Goal: Transaction & Acquisition: Purchase product/service

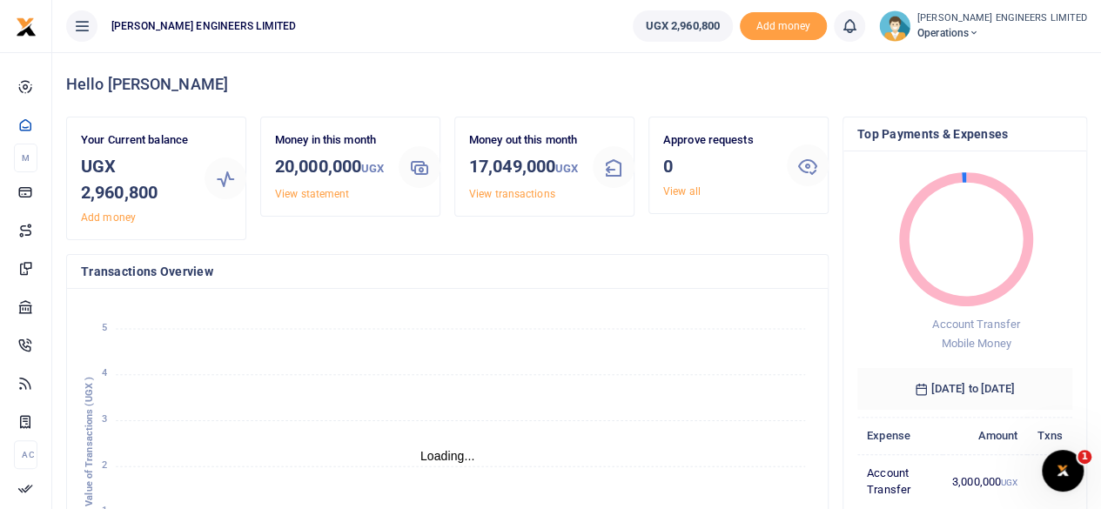
scroll to position [14, 14]
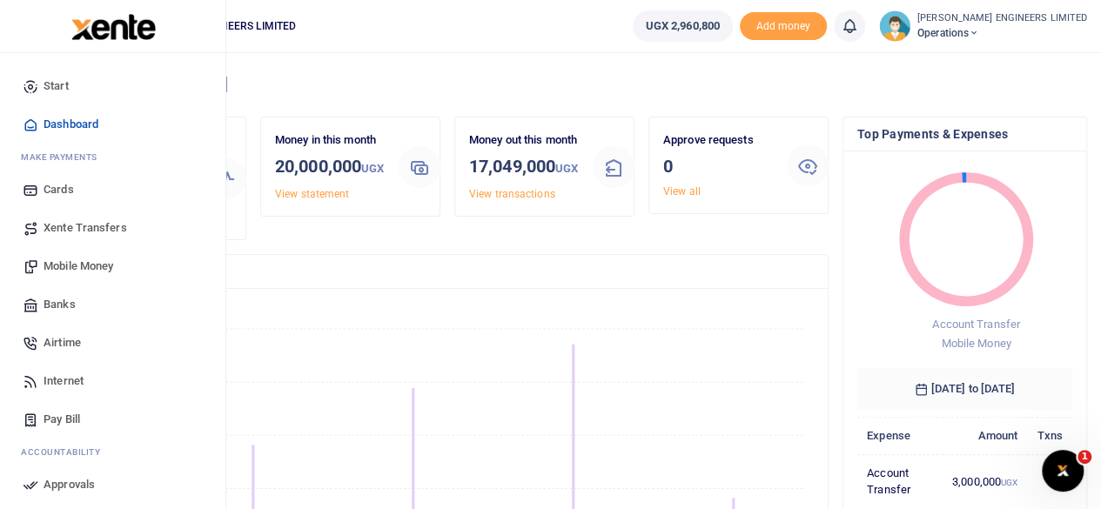
click at [71, 226] on span "Xente Transfers" at bounding box center [86, 227] width 84 height 17
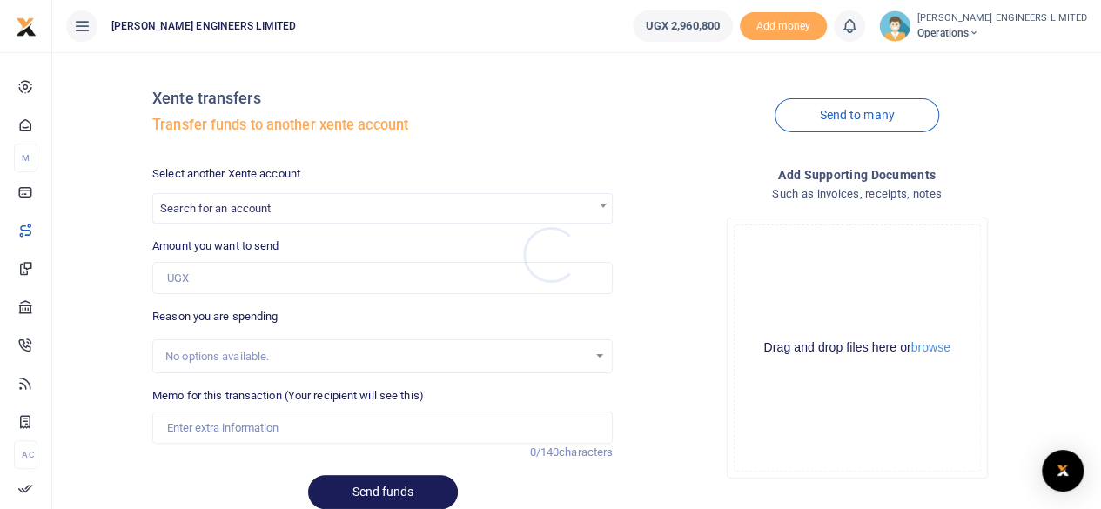
click at [199, 245] on div at bounding box center [550, 254] width 1101 height 509
click at [188, 250] on label "Amount you want to send" at bounding box center [215, 246] width 126 height 17
click at [188, 262] on input "Amount you want to send" at bounding box center [382, 278] width 461 height 33
click at [224, 207] on span "Search for an account" at bounding box center [215, 208] width 111 height 13
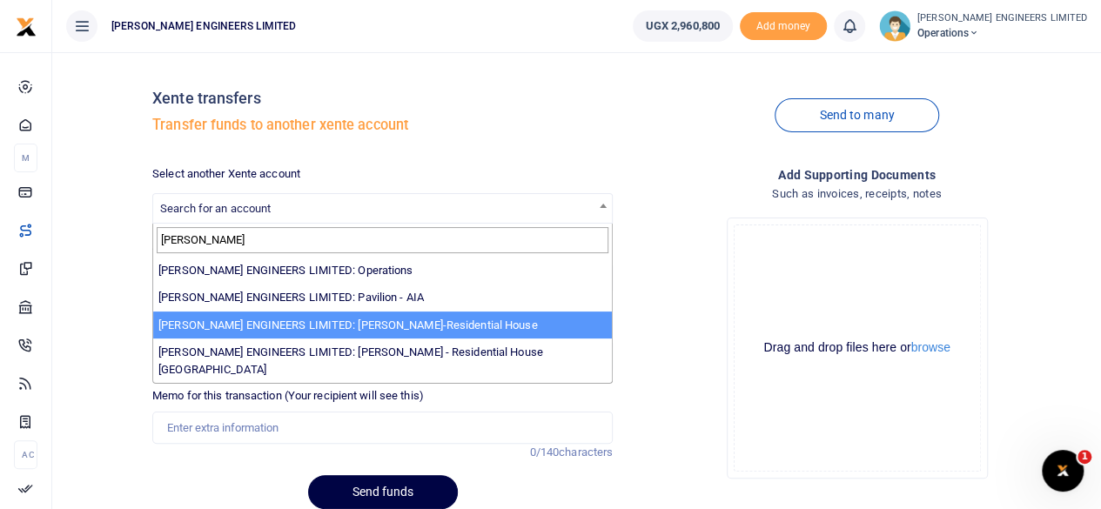
type input "spence"
select select "4050"
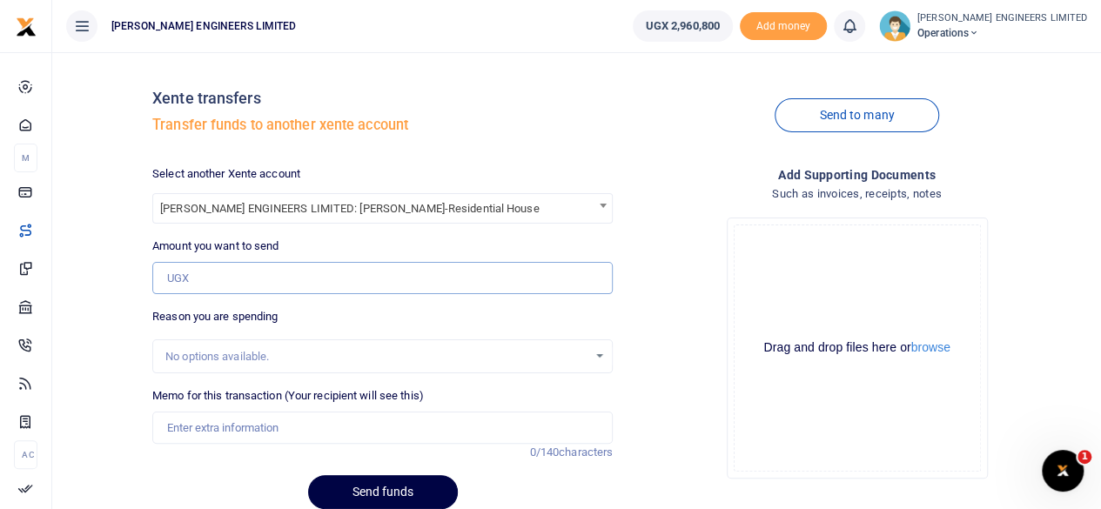
click at [202, 281] on input "Amount you want to send" at bounding box center [382, 278] width 461 height 33
click at [167, 281] on input "Amount you want to send" at bounding box center [382, 278] width 461 height 33
click at [168, 276] on input "Amount you want to send" at bounding box center [382, 278] width 461 height 33
type input "2,900,000"
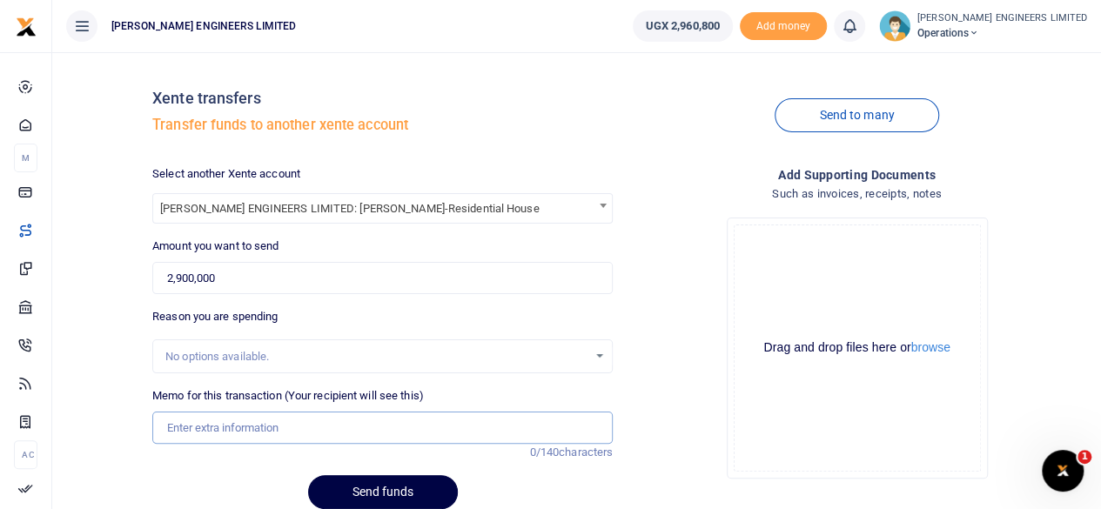
click at [178, 425] on input "Memo for this transaction (Your recipient will see this)" at bounding box center [382, 428] width 461 height 33
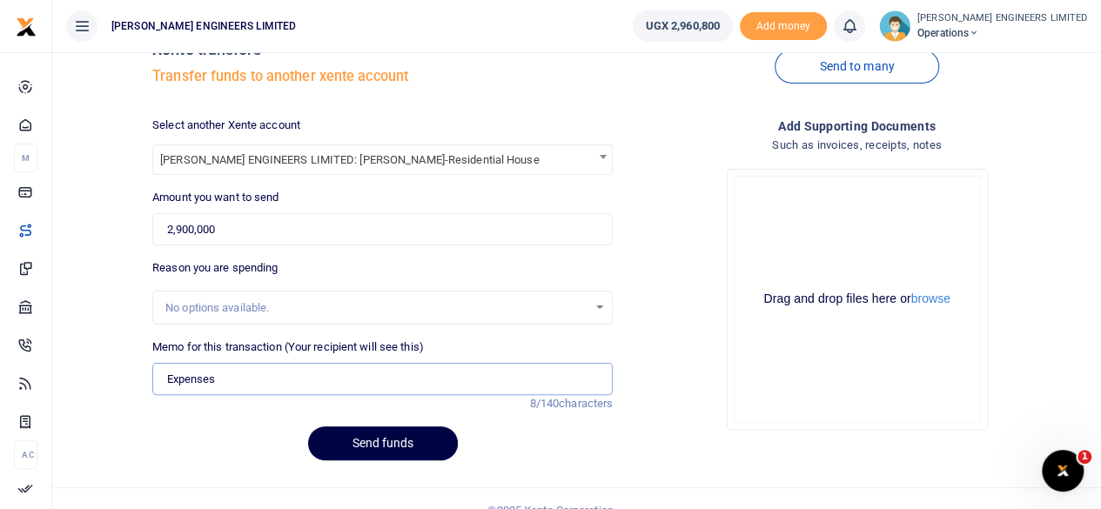
scroll to position [71, 0]
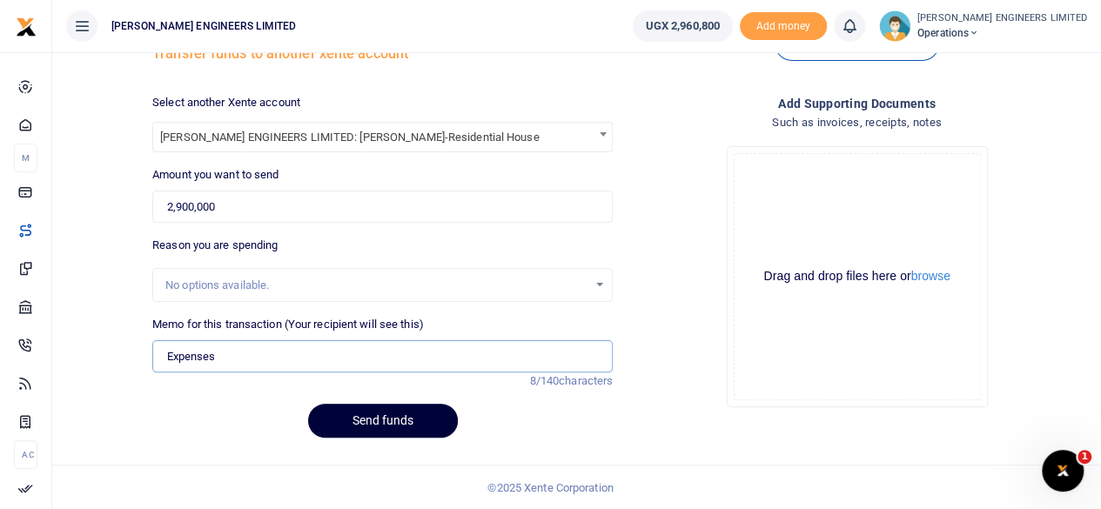
type input "Expenses"
click at [392, 424] on button "Send funds" at bounding box center [383, 421] width 150 height 34
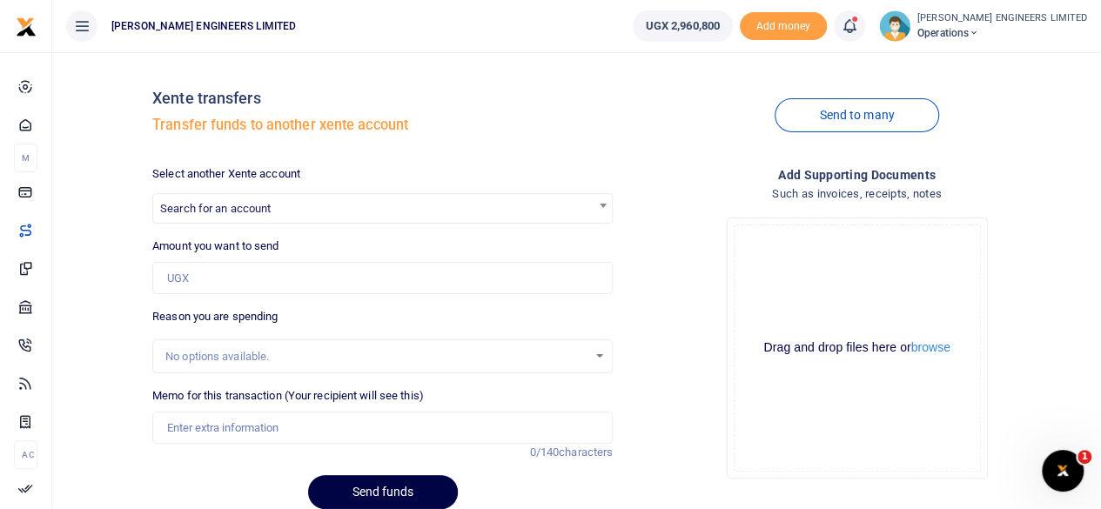
click at [859, 34] on icon at bounding box center [849, 26] width 17 height 19
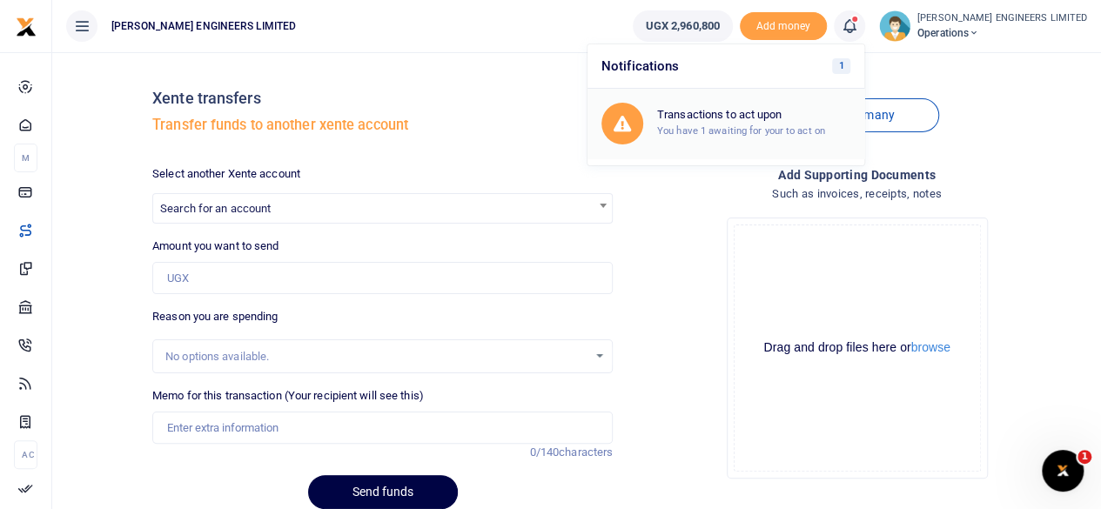
click at [781, 121] on div "Transactions to act upon You have 1 awaiting for your to act on" at bounding box center [753, 123] width 193 height 30
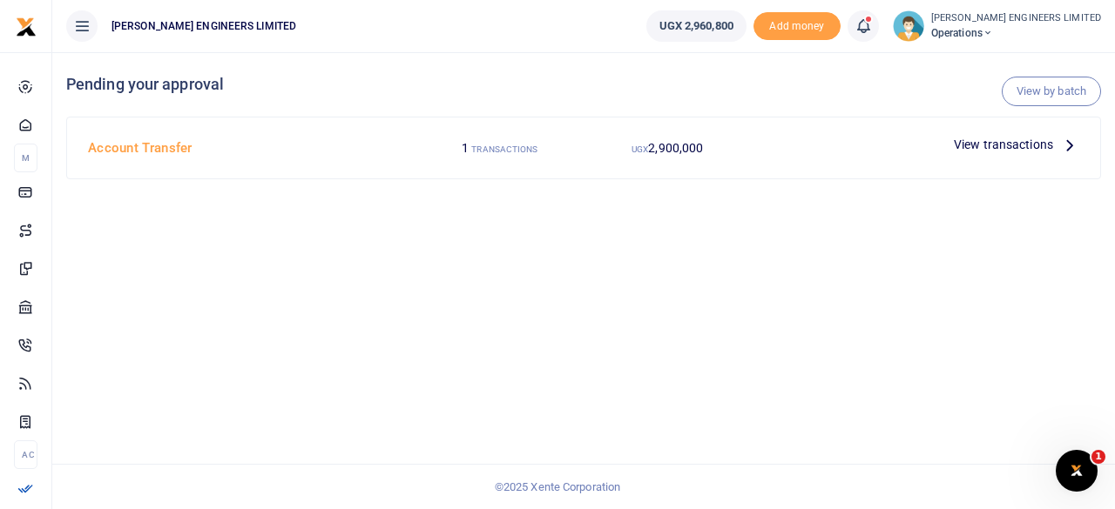
click at [1014, 146] on span "View transactions" at bounding box center [1002, 144] width 99 height 19
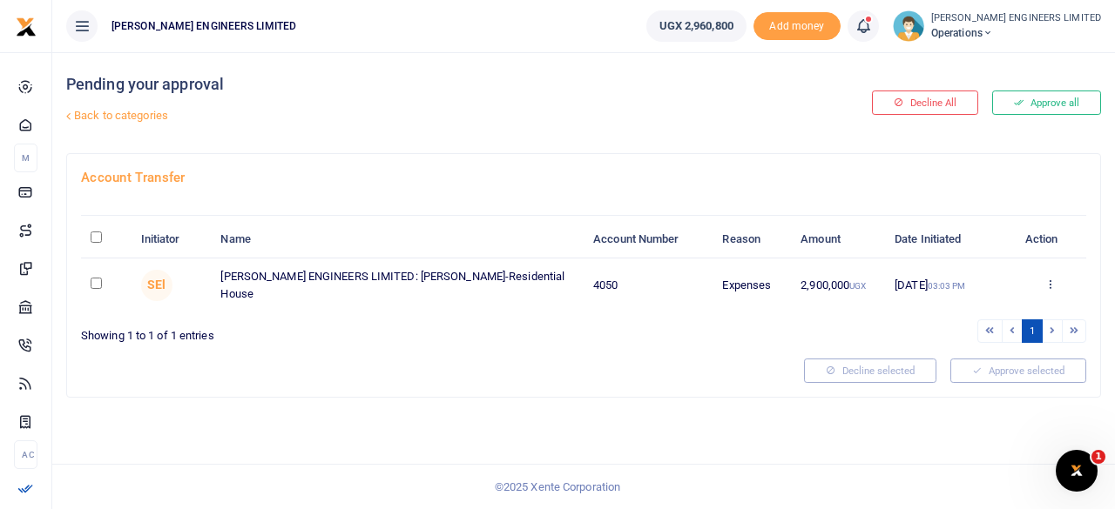
click at [97, 287] on td at bounding box center [106, 285] width 50 height 53
click at [97, 283] on input "checkbox" at bounding box center [96, 283] width 11 height 11
checkbox input "true"
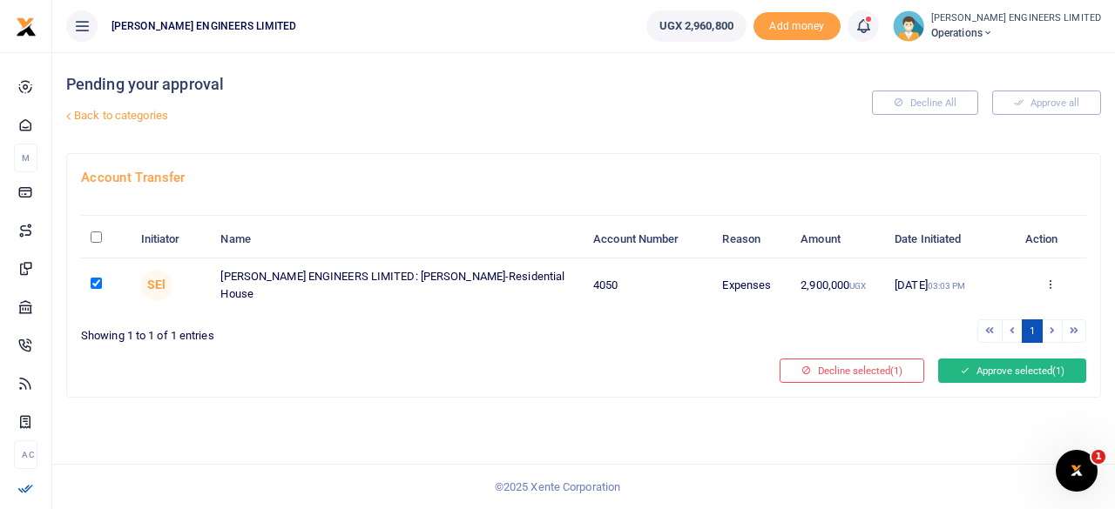
click at [1000, 365] on button "Approve selected (1)" at bounding box center [1012, 371] width 148 height 24
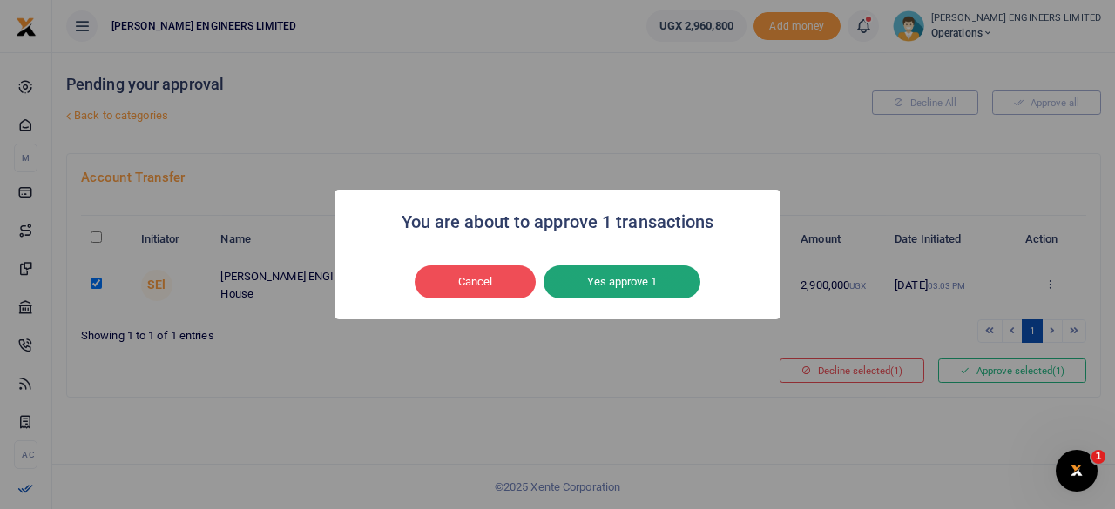
click at [652, 283] on button "Yes approve 1" at bounding box center [621, 282] width 157 height 33
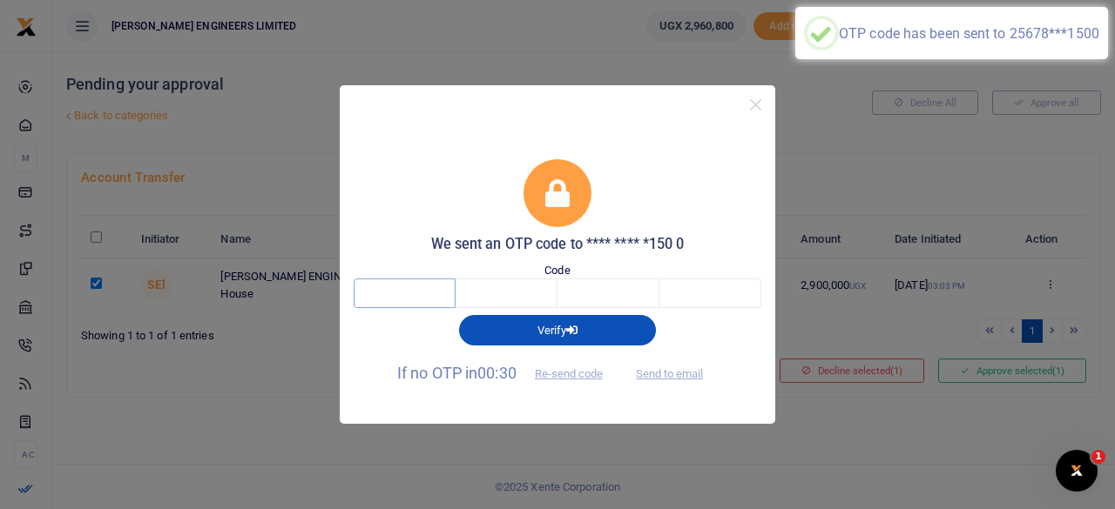
click at [414, 294] on input "text" at bounding box center [405, 294] width 102 height 30
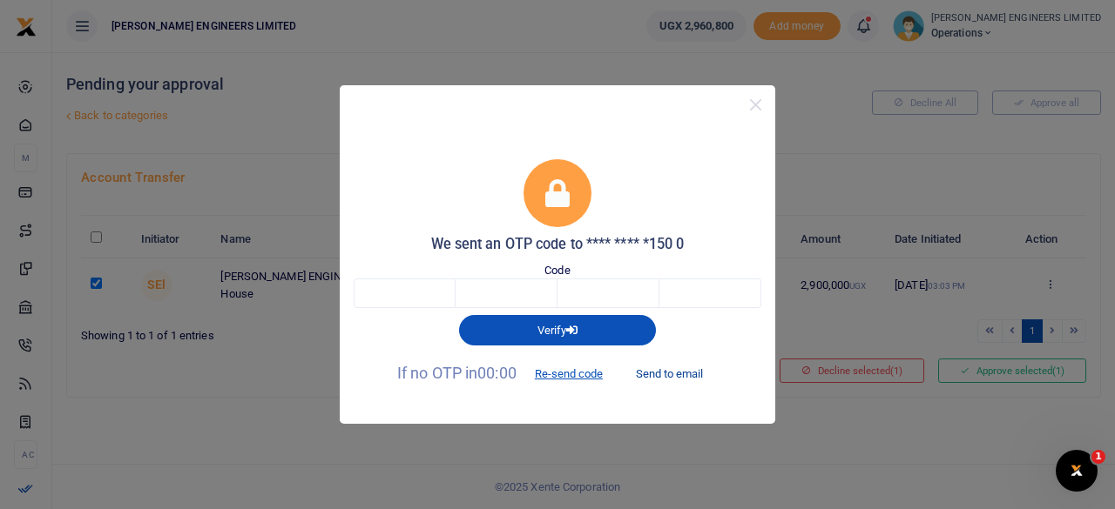
click at [687, 370] on button "Send to email" at bounding box center [669, 375] width 97 height 30
click at [416, 297] on input "text" at bounding box center [405, 294] width 102 height 30
type input "6"
type input "8"
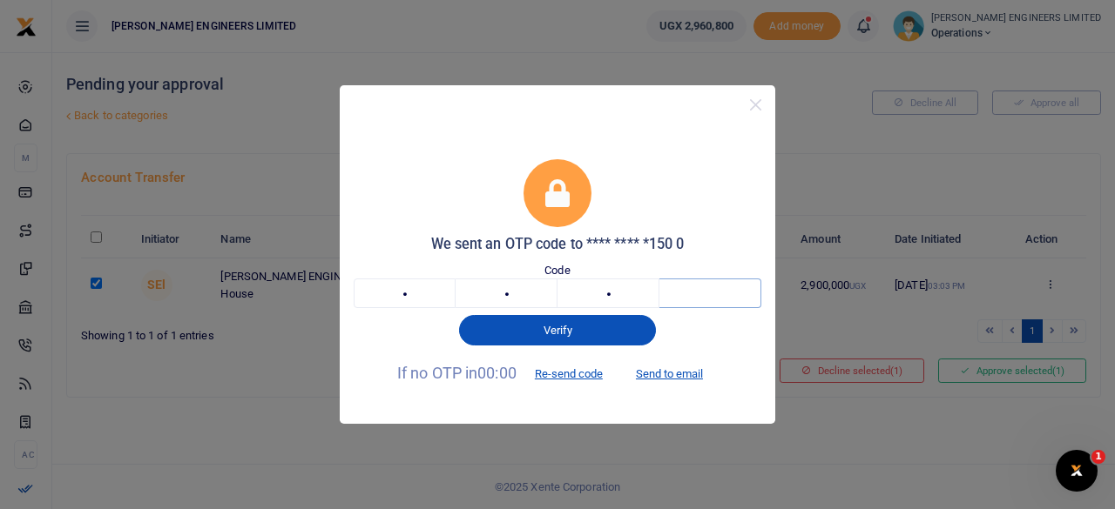
type input "6"
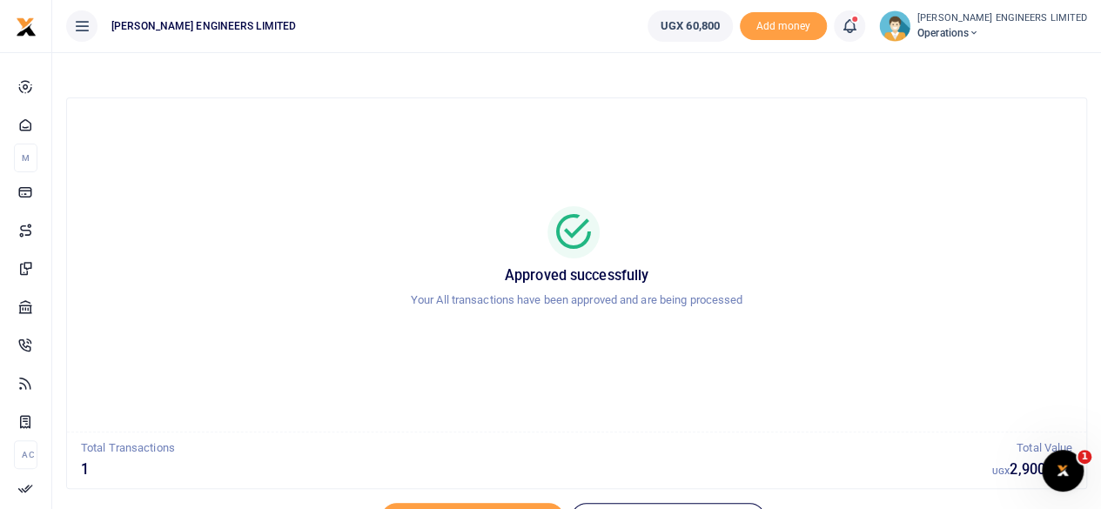
click at [859, 30] on icon at bounding box center [849, 26] width 17 height 19
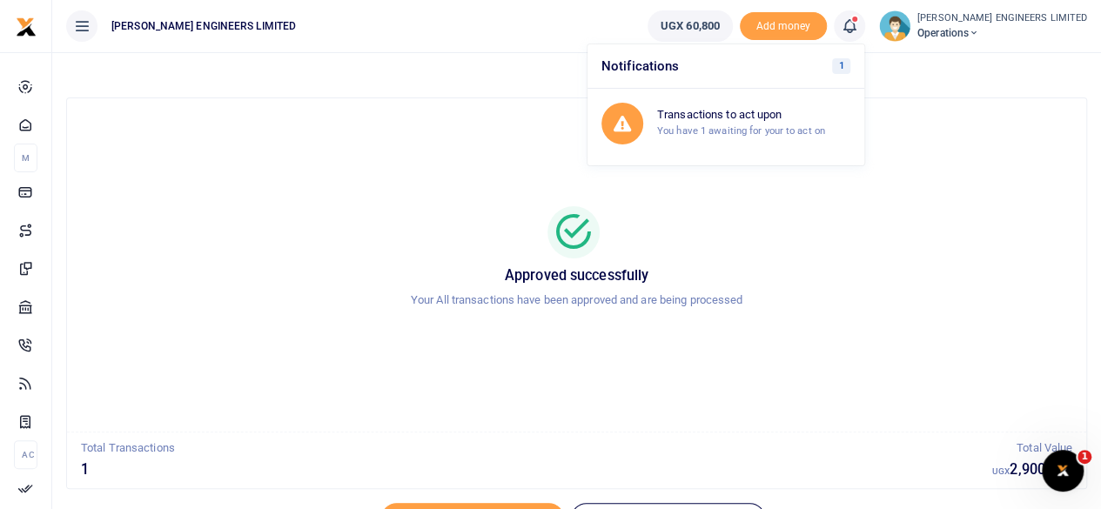
click at [980, 33] on icon at bounding box center [974, 33] width 10 height 12
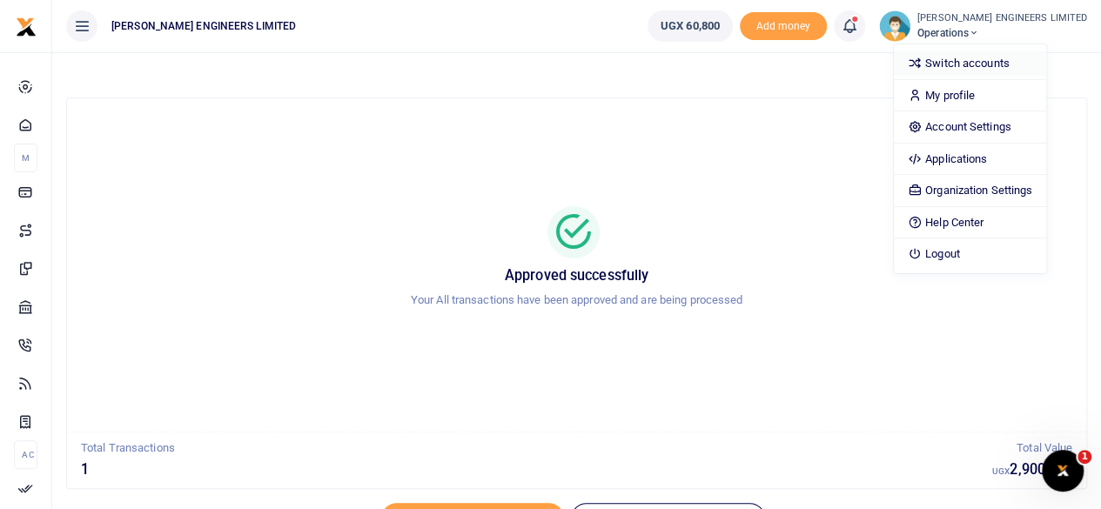
click at [1008, 64] on link "Switch accounts" at bounding box center [970, 63] width 152 height 24
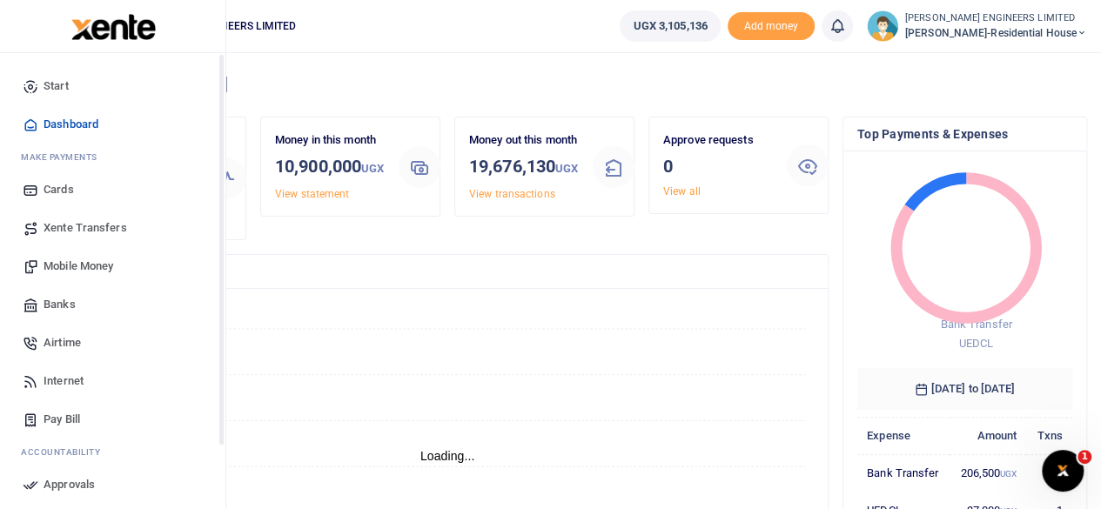
scroll to position [14, 14]
click at [66, 266] on span "Mobile Money" at bounding box center [79, 266] width 70 height 17
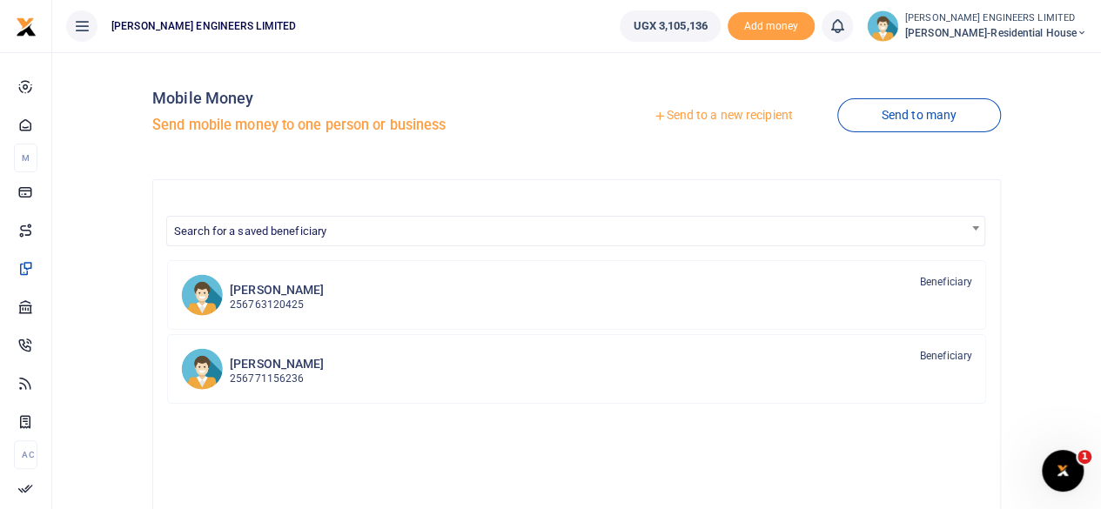
click at [702, 118] on link "Send to a new recipient" at bounding box center [722, 115] width 227 height 31
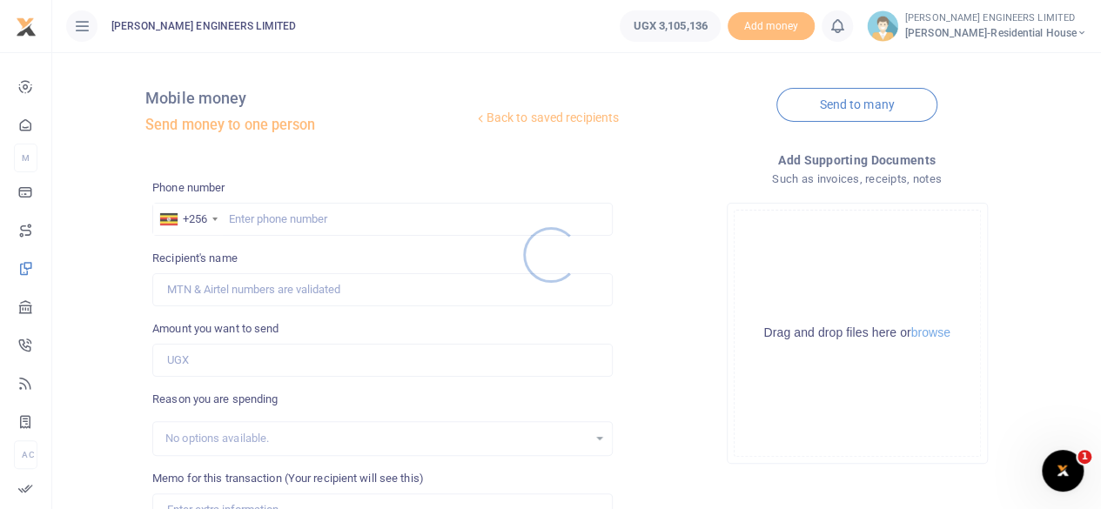
click at [258, 219] on div at bounding box center [550, 254] width 1101 height 509
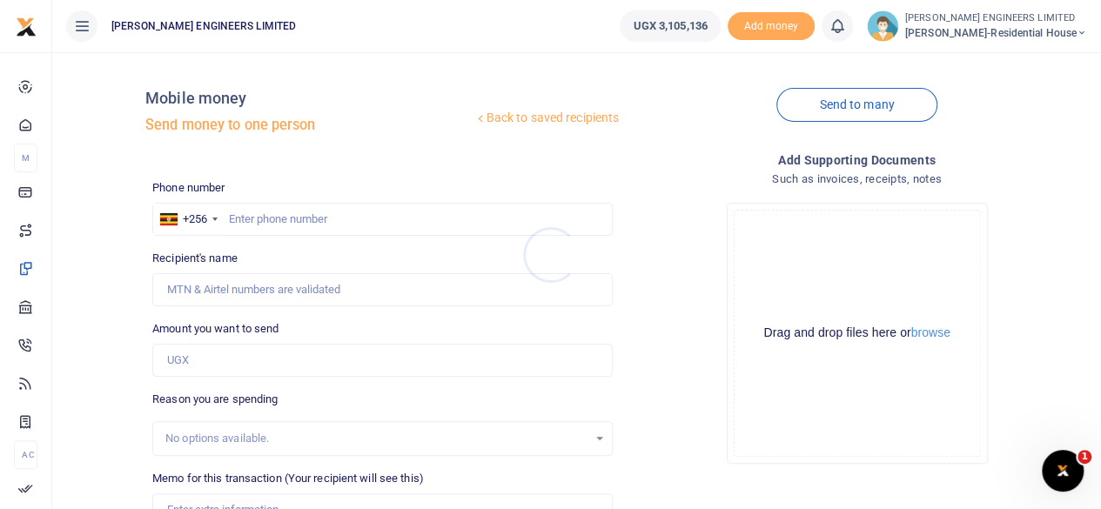
click at [261, 226] on div at bounding box center [550, 254] width 1101 height 509
click at [268, 226] on input "text" at bounding box center [382, 219] width 461 height 33
type input "771175960"
type input "Ronad Byamukama"
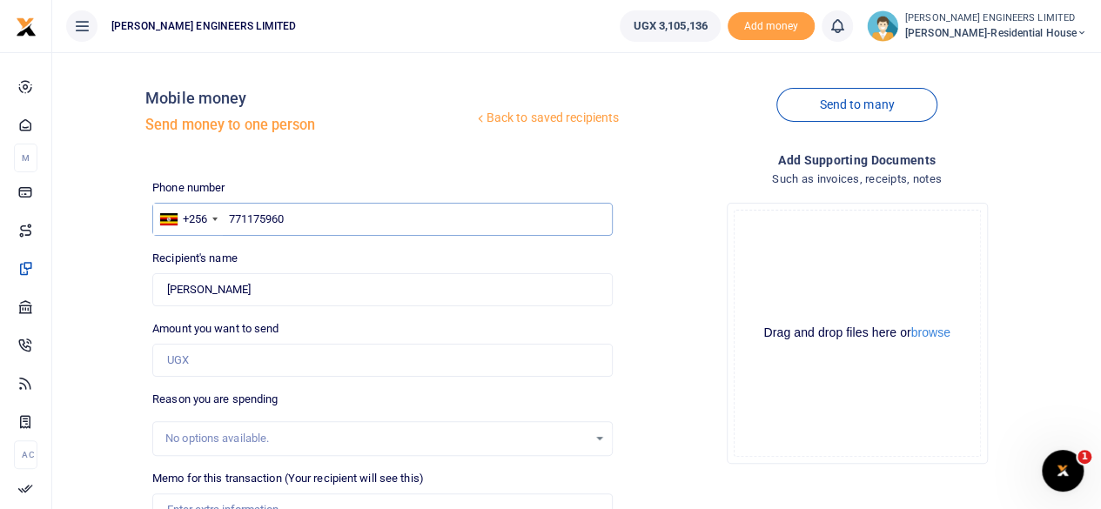
type input "771175960"
click at [197, 364] on input "Amount you want to send" at bounding box center [382, 360] width 461 height 33
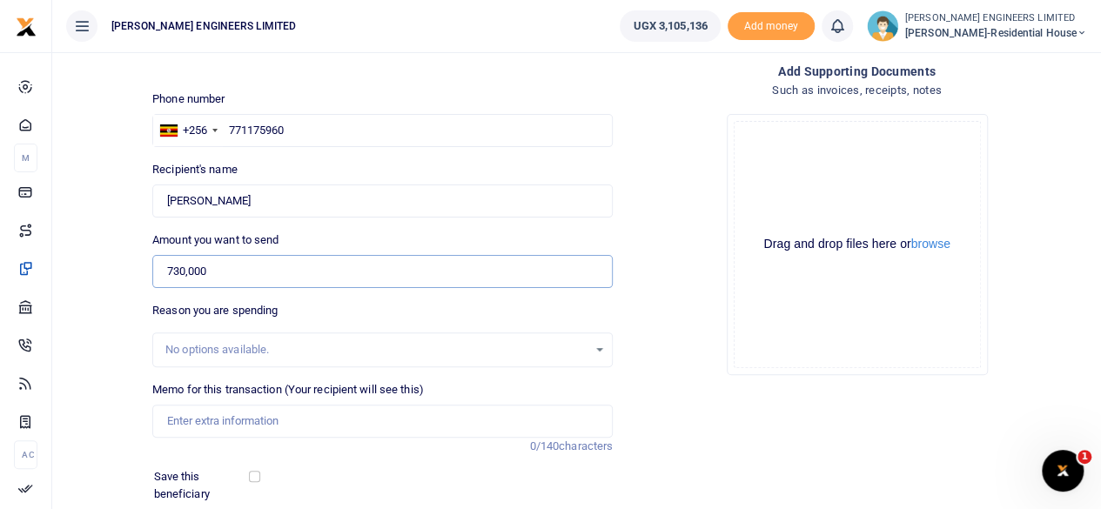
scroll to position [116, 0]
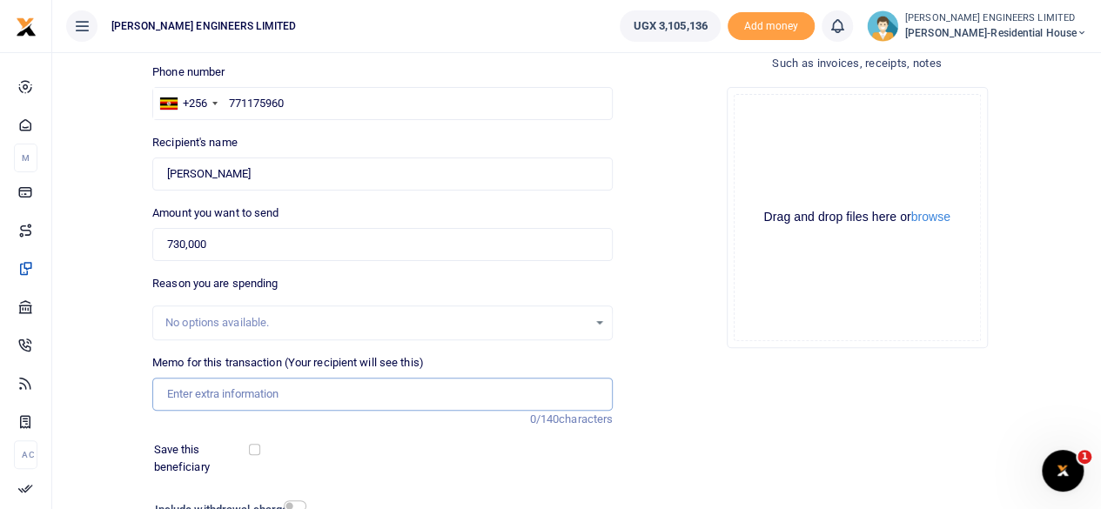
click at [176, 394] on input "Memo for this transaction (Your recipient will see this)" at bounding box center [382, 394] width 461 height 33
drag, startPoint x: 179, startPoint y: 241, endPoint x: 182, endPoint y: 260, distance: 19.3
click at [179, 241] on input "730,000" at bounding box center [382, 244] width 461 height 33
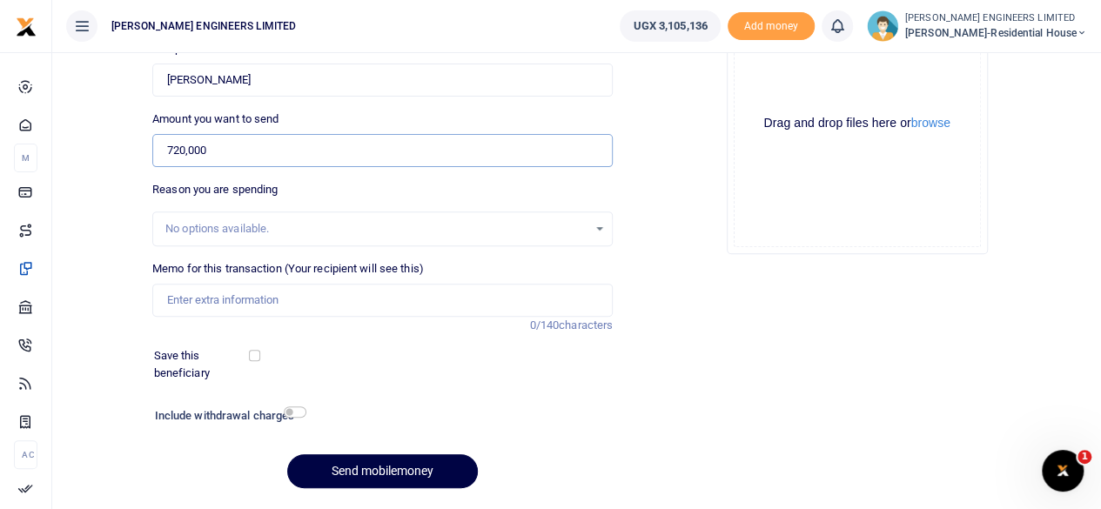
scroll to position [232, 0]
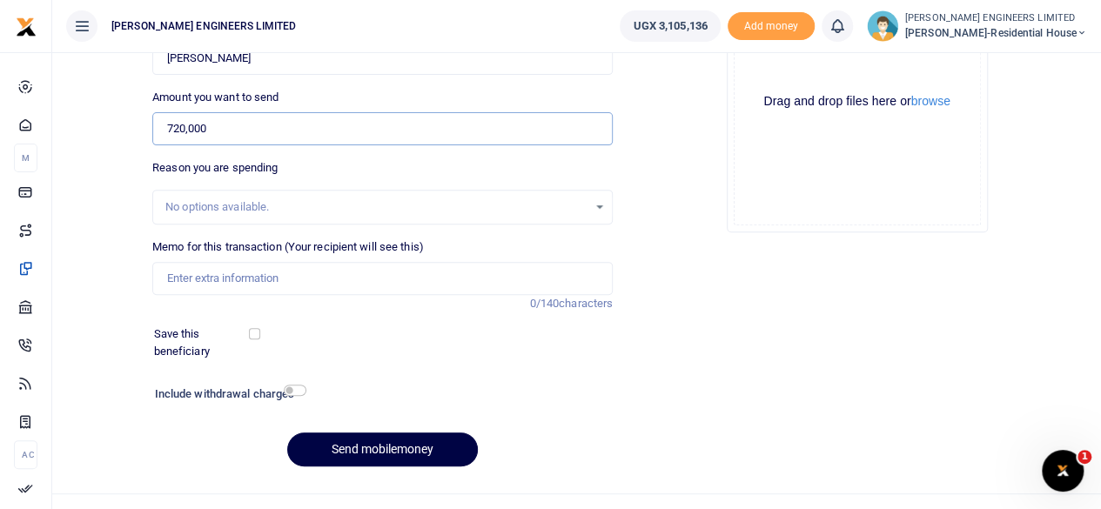
type input "720,000"
click at [300, 393] on input "checkbox" at bounding box center [295, 390] width 23 height 11
checkbox input "true"
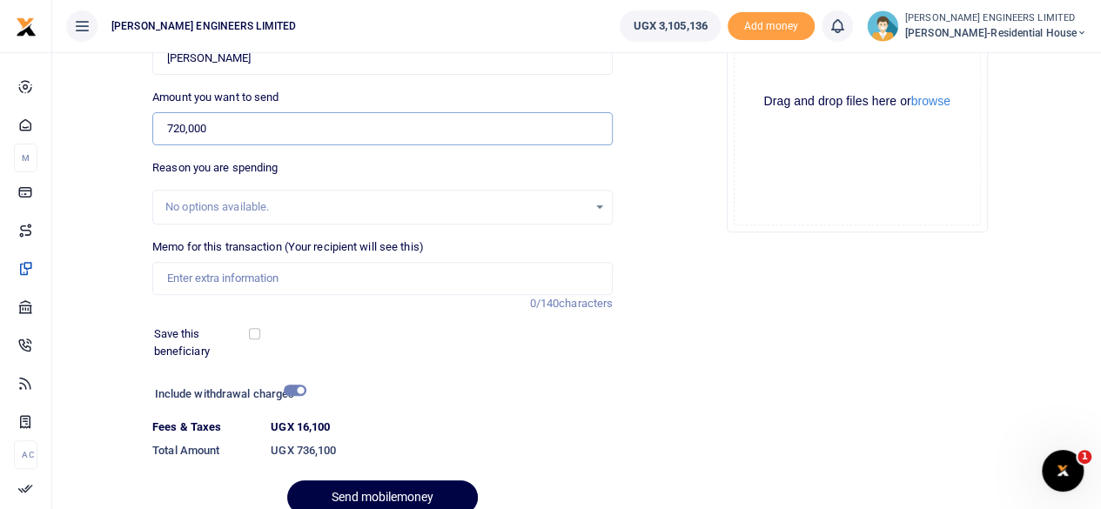
click at [179, 124] on input "720,000" at bounding box center [382, 128] width 461 height 33
type input "730,000"
click at [294, 389] on input "checkbox" at bounding box center [295, 390] width 23 height 11
checkbox input "false"
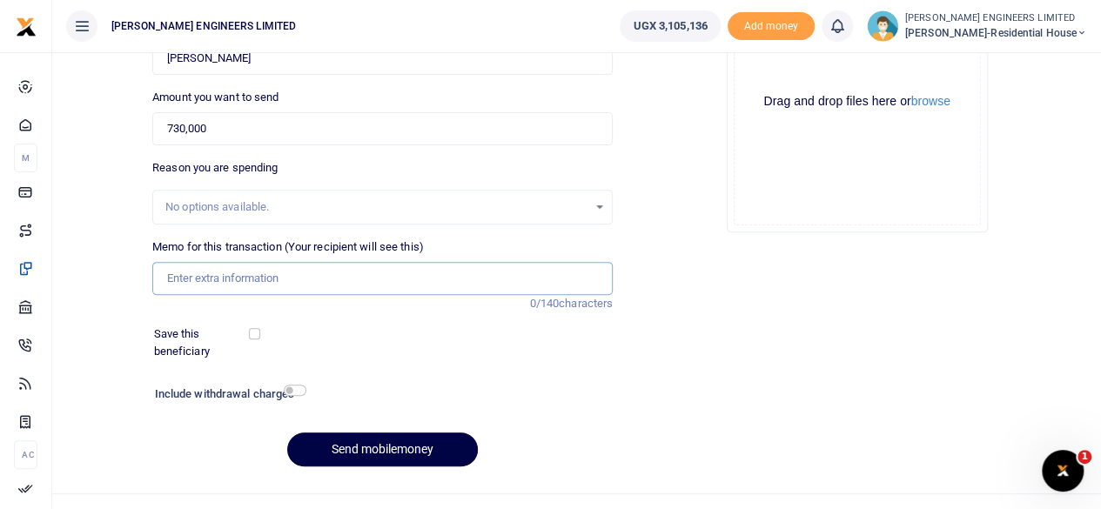
click at [185, 273] on input "Memo for this transaction (Your recipient will see this)" at bounding box center [382, 278] width 461 height 33
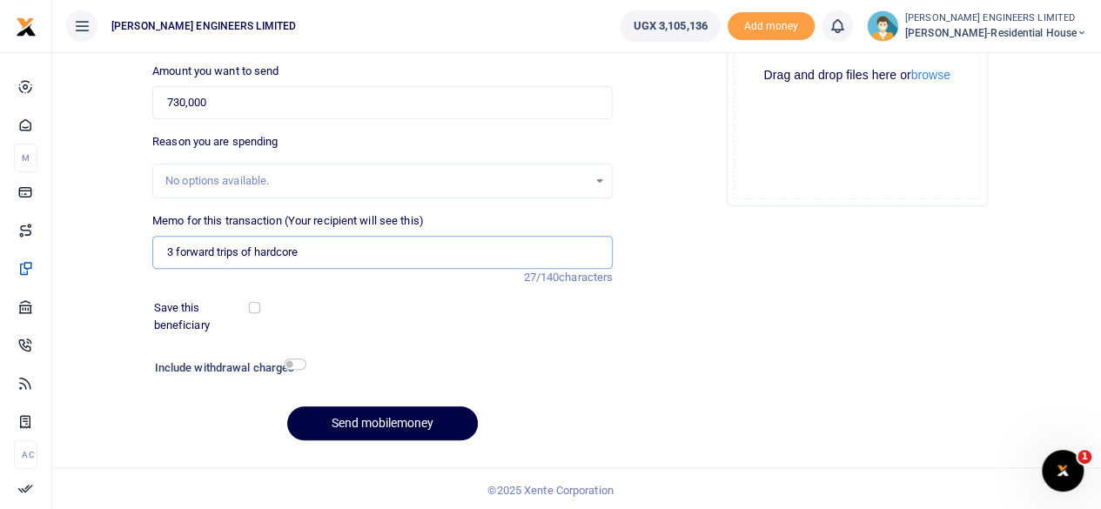
scroll to position [259, 0]
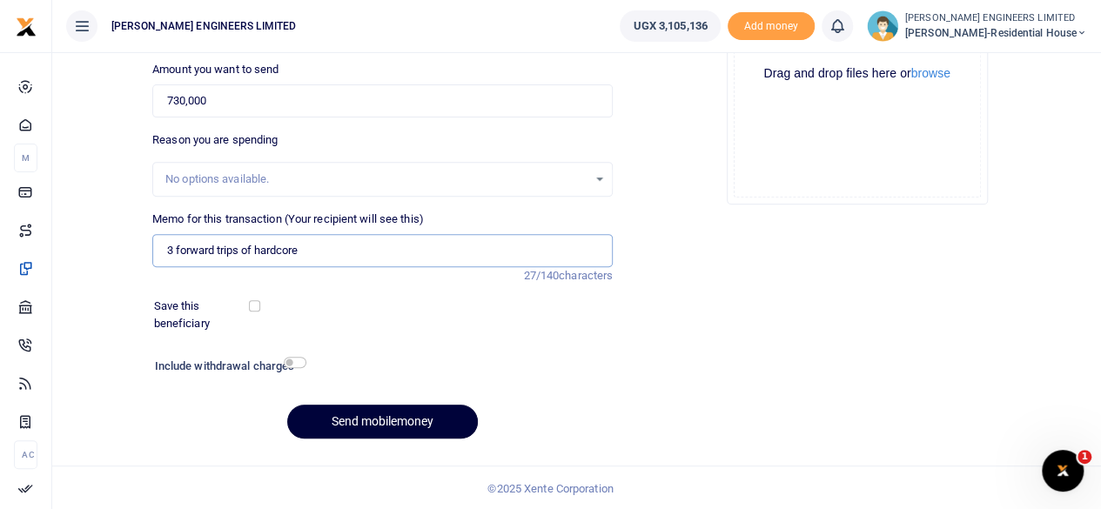
type input "3 forward trips of hardcore"
click at [415, 421] on button "Send mobilemoney" at bounding box center [382, 422] width 191 height 34
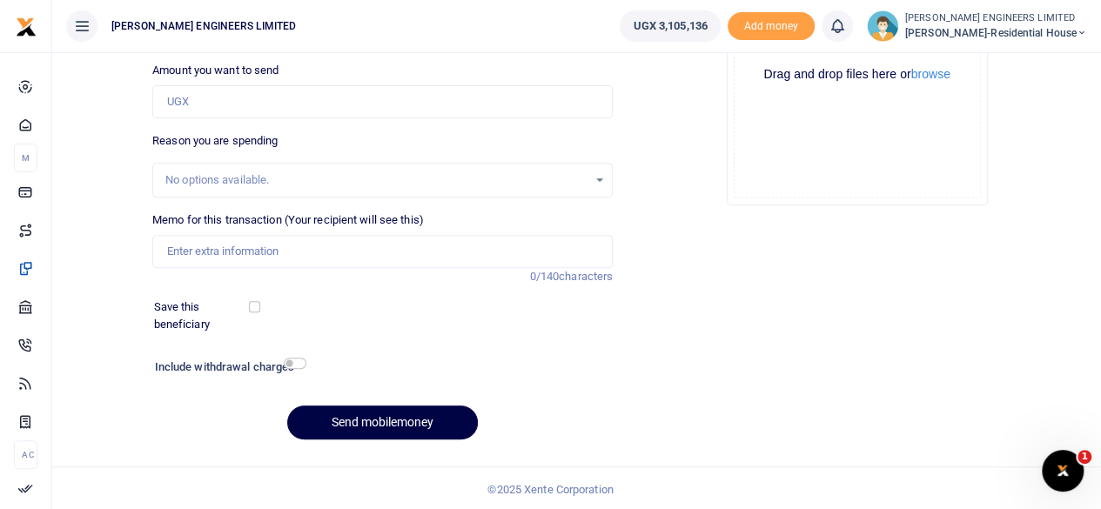
click at [845, 30] on icon at bounding box center [837, 26] width 17 height 19
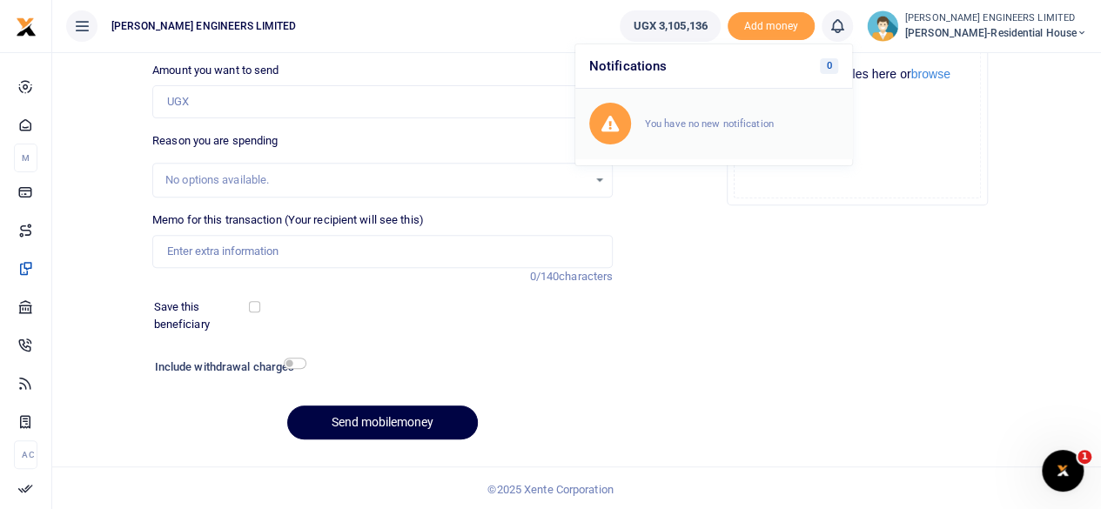
click at [731, 118] on small "You have no new notification" at bounding box center [709, 124] width 129 height 12
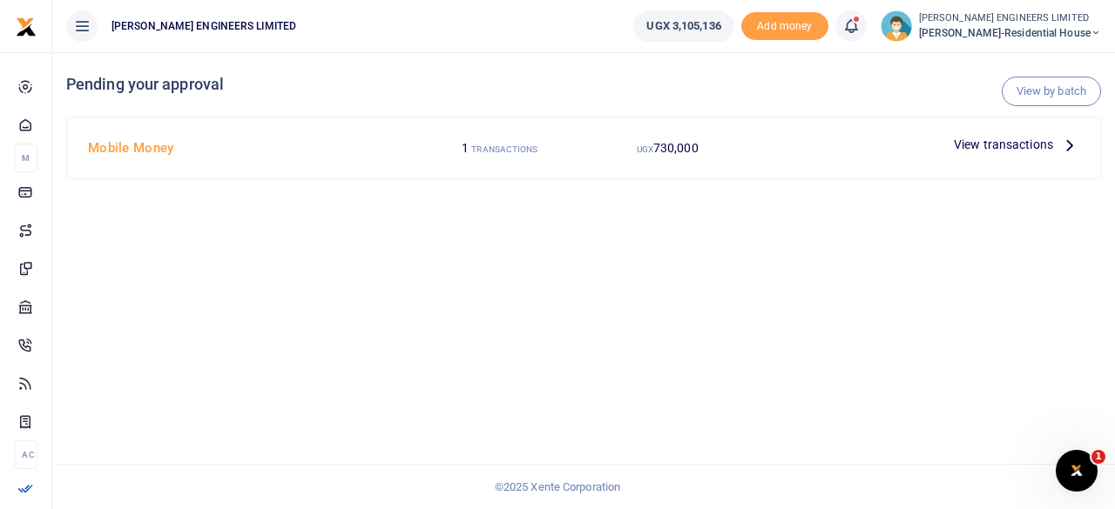
click at [991, 145] on span "View transactions" at bounding box center [1002, 144] width 99 height 19
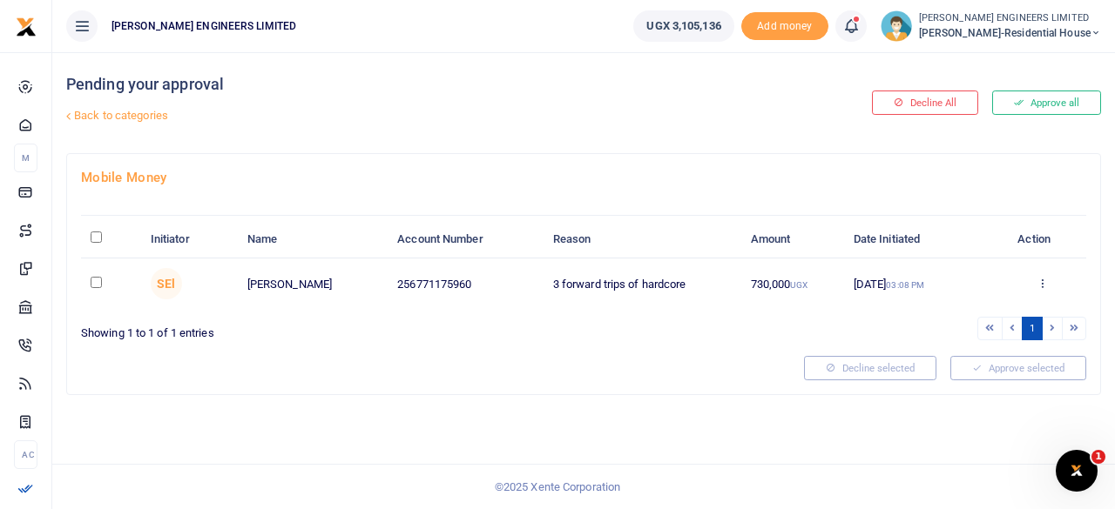
click at [94, 285] on input "checkbox" at bounding box center [96, 282] width 11 height 11
checkbox input "true"
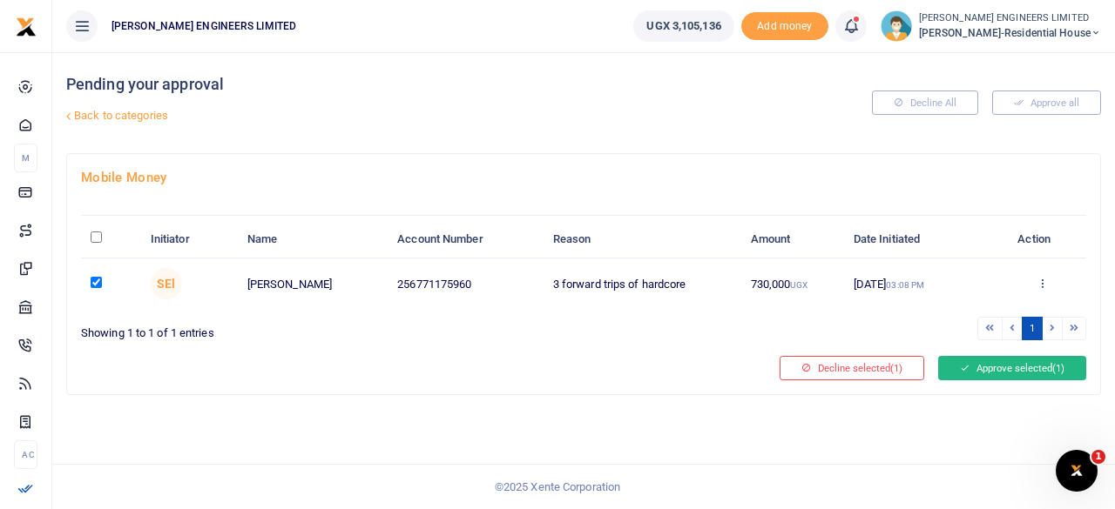
click at [1008, 361] on button "Approve selected (1)" at bounding box center [1012, 368] width 148 height 24
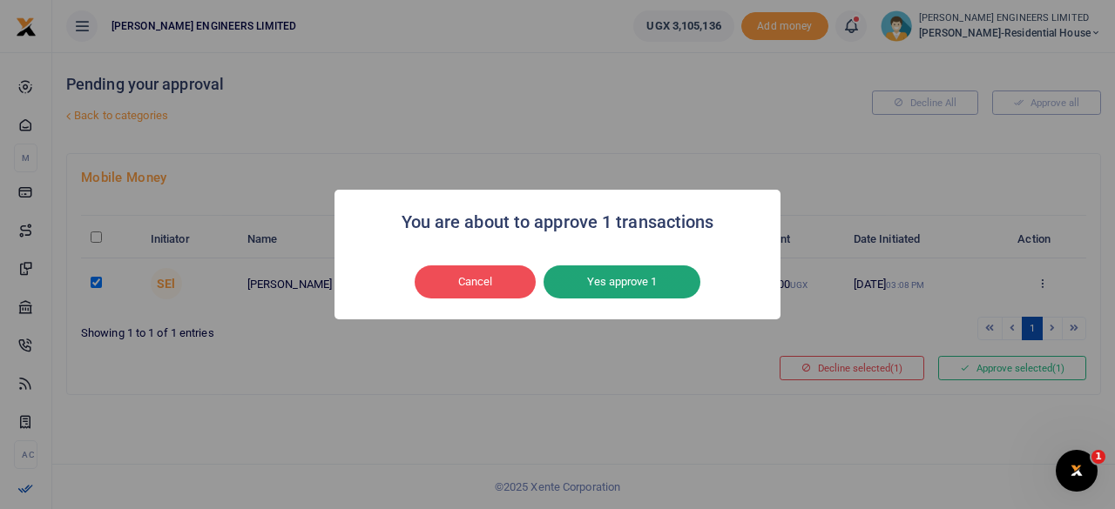
click at [606, 274] on button "Yes approve 1" at bounding box center [621, 282] width 157 height 33
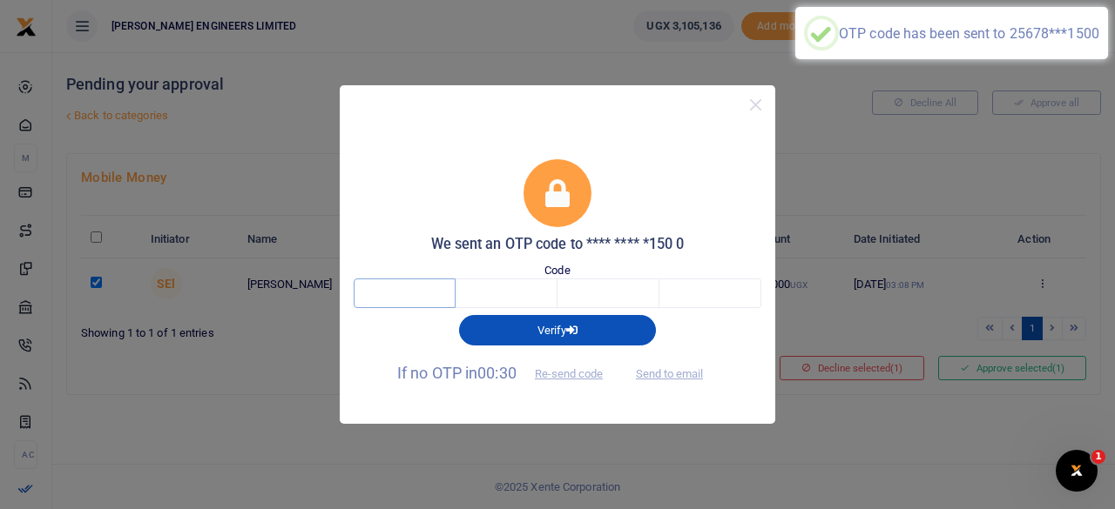
click at [418, 294] on input "text" at bounding box center [405, 294] width 102 height 30
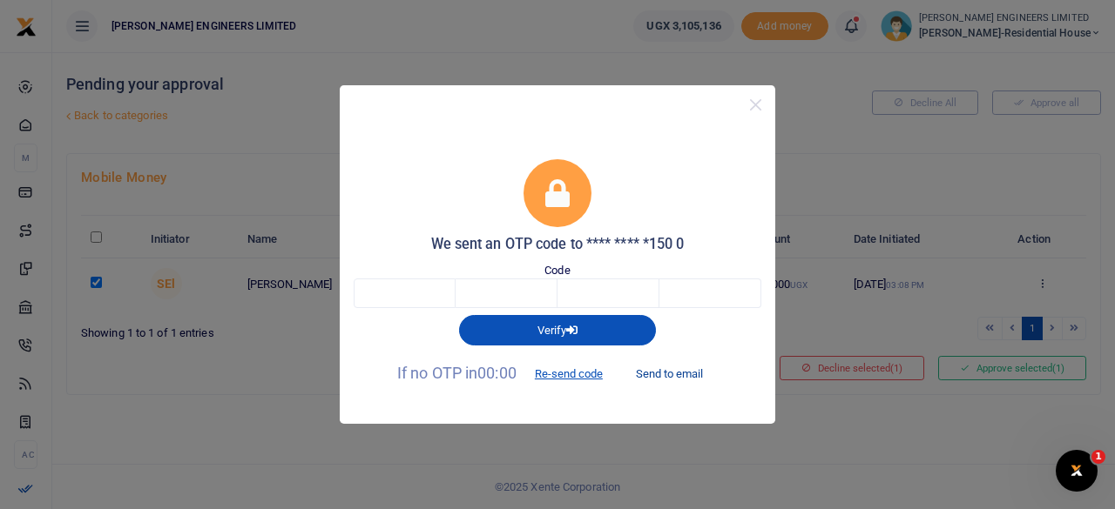
click at [675, 375] on button "Send to email" at bounding box center [669, 375] width 97 height 30
click at [412, 298] on input "text" at bounding box center [405, 294] width 102 height 30
type input "9"
type input "5"
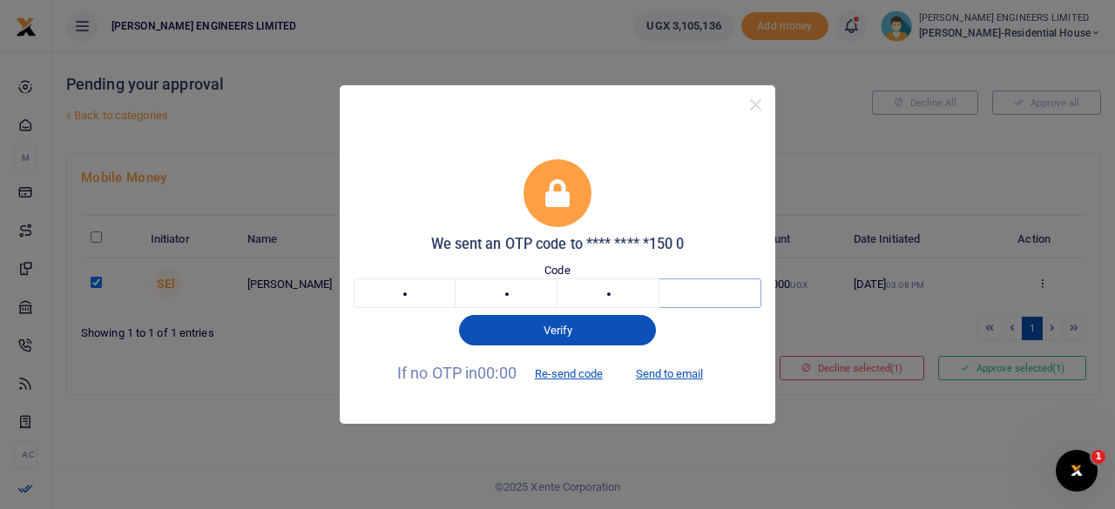
type input "5"
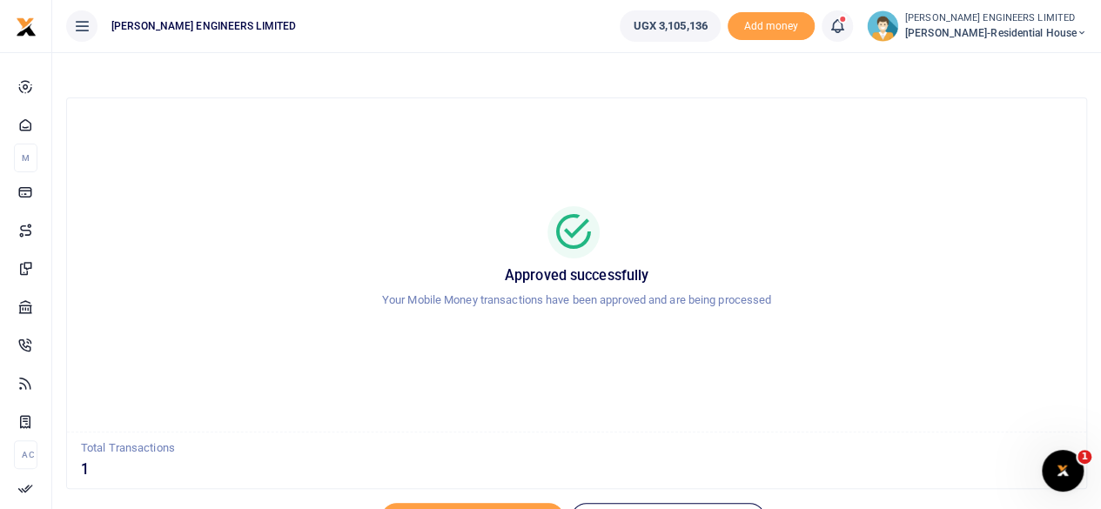
click at [1080, 31] on icon at bounding box center [1082, 33] width 10 height 12
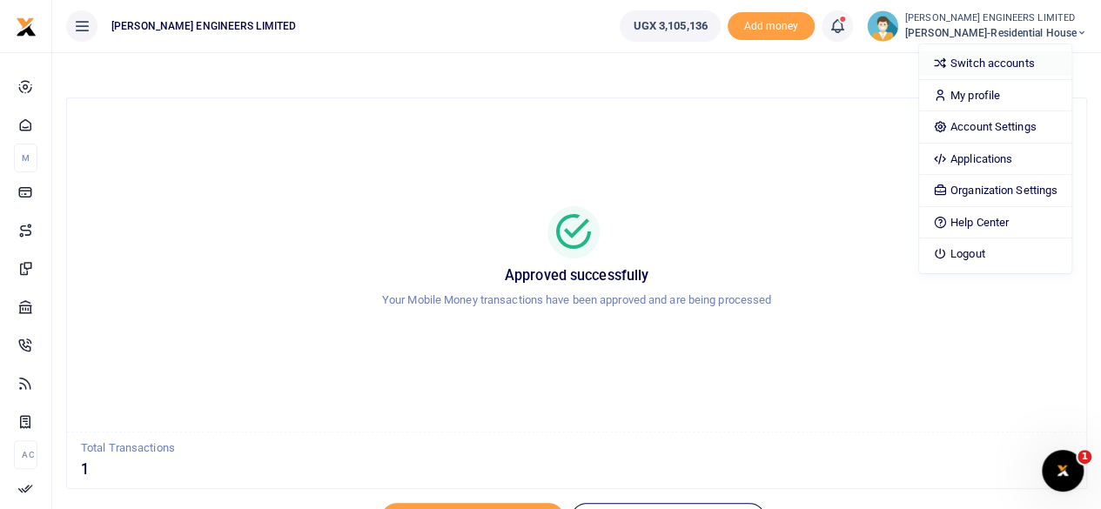
click at [1014, 67] on link "Switch accounts" at bounding box center [995, 63] width 152 height 24
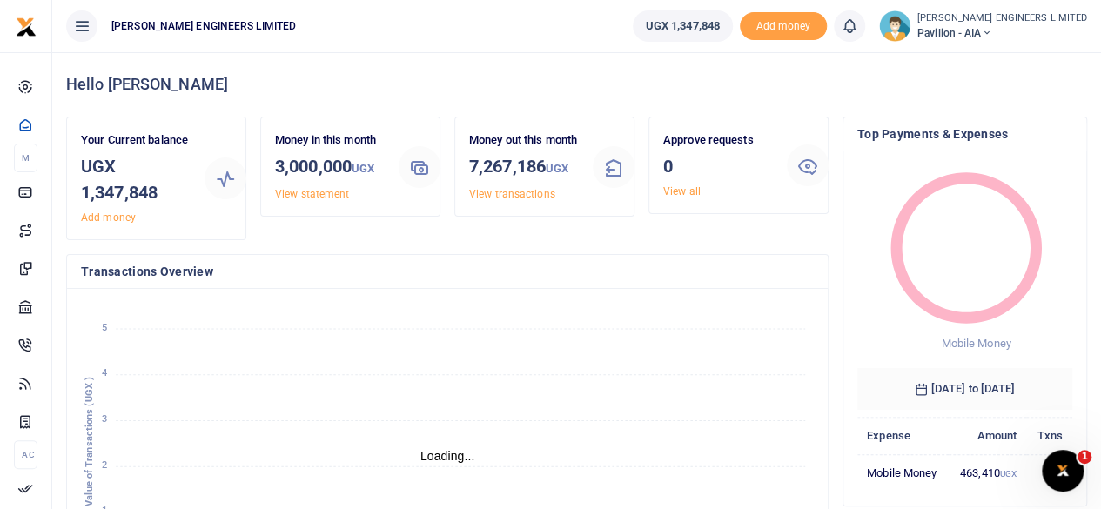
scroll to position [244, 202]
click at [992, 32] on icon at bounding box center [986, 33] width 10 height 12
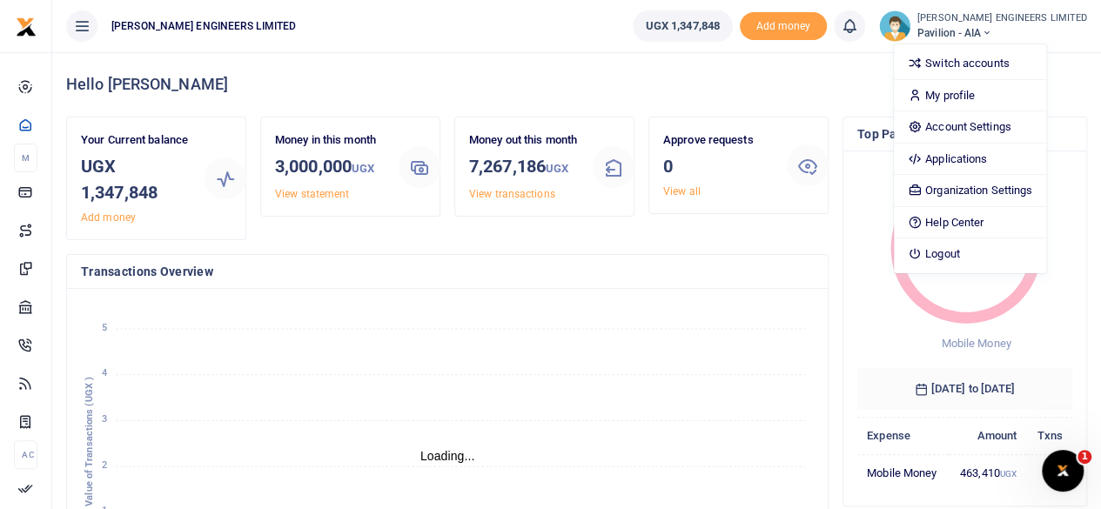
scroll to position [14, 14]
click at [1010, 67] on link "Switch accounts" at bounding box center [970, 63] width 152 height 24
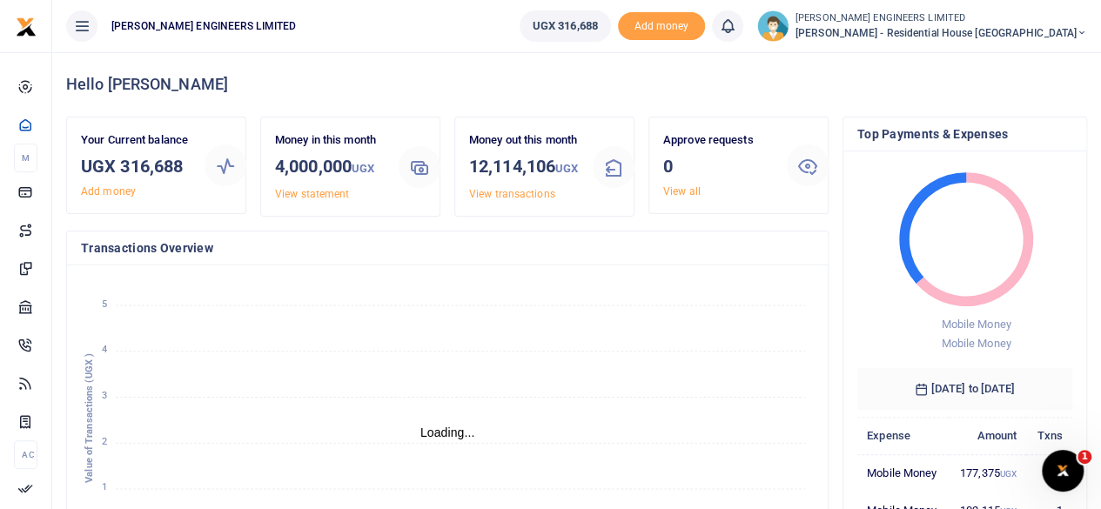
scroll to position [14, 14]
